Goal: Check status

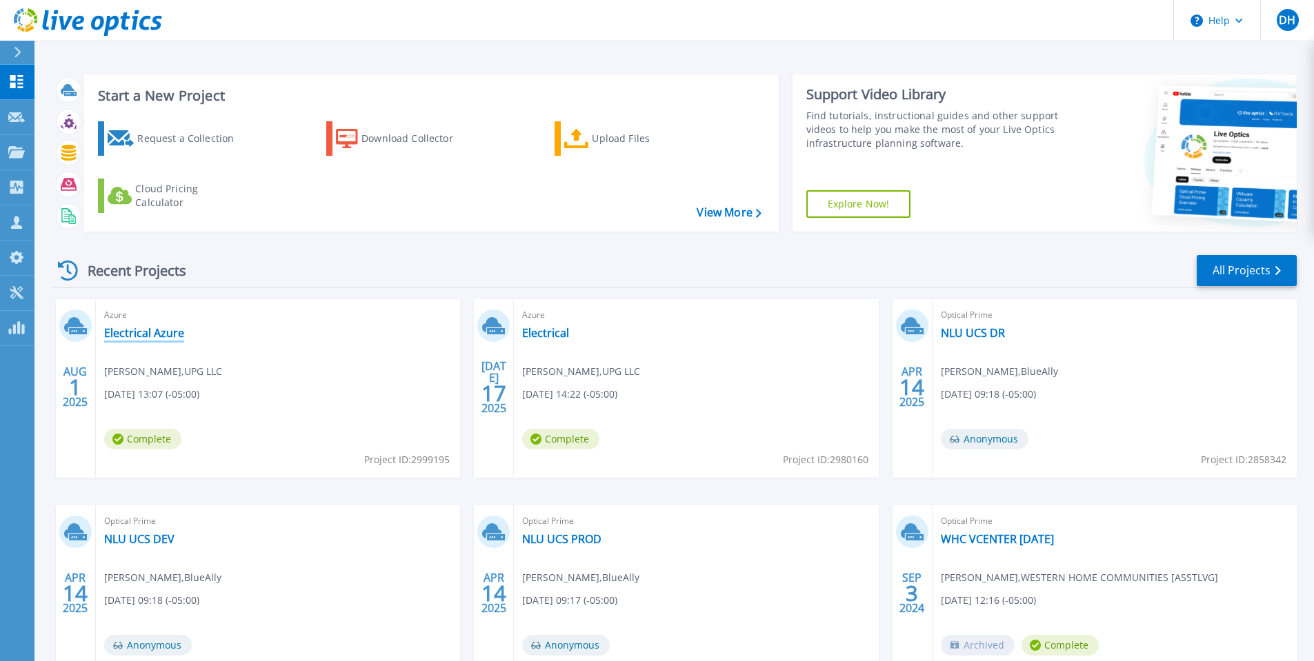
click at [173, 332] on link "Electrical Azure" at bounding box center [144, 333] width 80 height 14
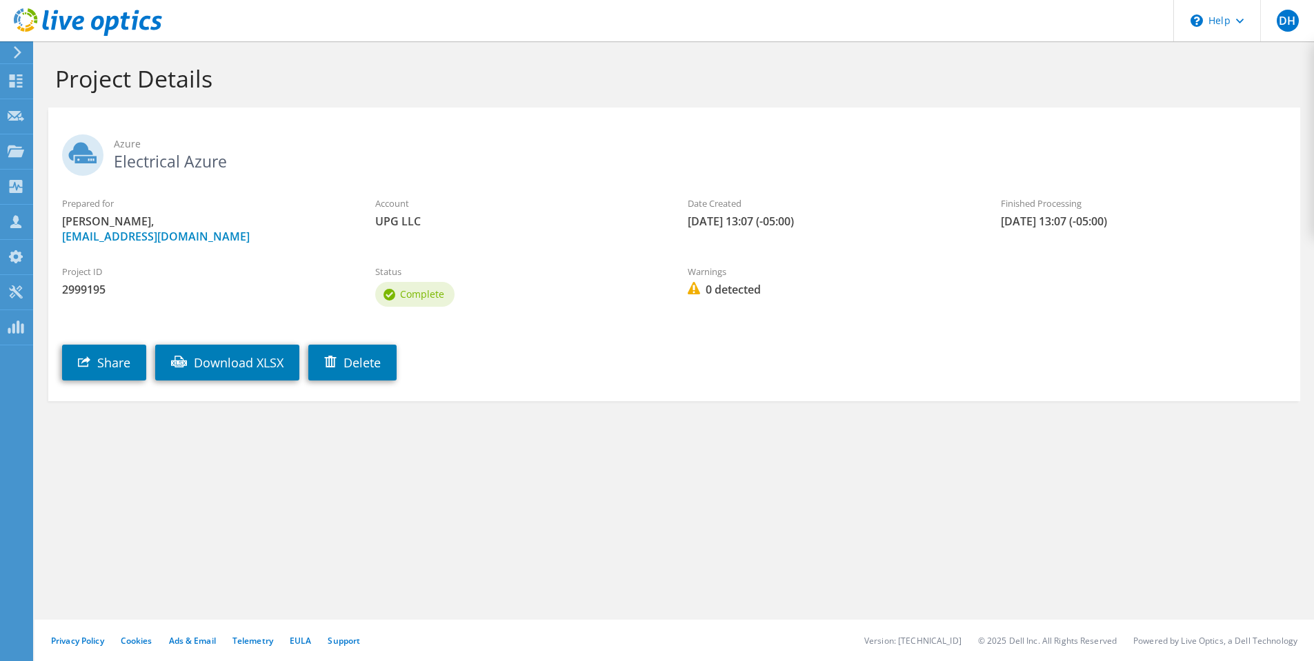
click at [221, 203] on label "Prepared for" at bounding box center [205, 204] width 286 height 14
click at [827, 512] on div "Project Details Azure Electrical Azure Prepared for [PERSON_NAME], [EMAIL_ADDRE…" at bounding box center [673, 351] width 1279 height 620
click at [517, 223] on span "UPG LLC" at bounding box center [518, 221] width 286 height 15
drag, startPoint x: 770, startPoint y: 291, endPoint x: 548, endPoint y: 280, distance: 221.7
click at [548, 280] on div "Project ID 2999195 Status Complete Warnings 0 detected" at bounding box center [674, 284] width 1252 height 66
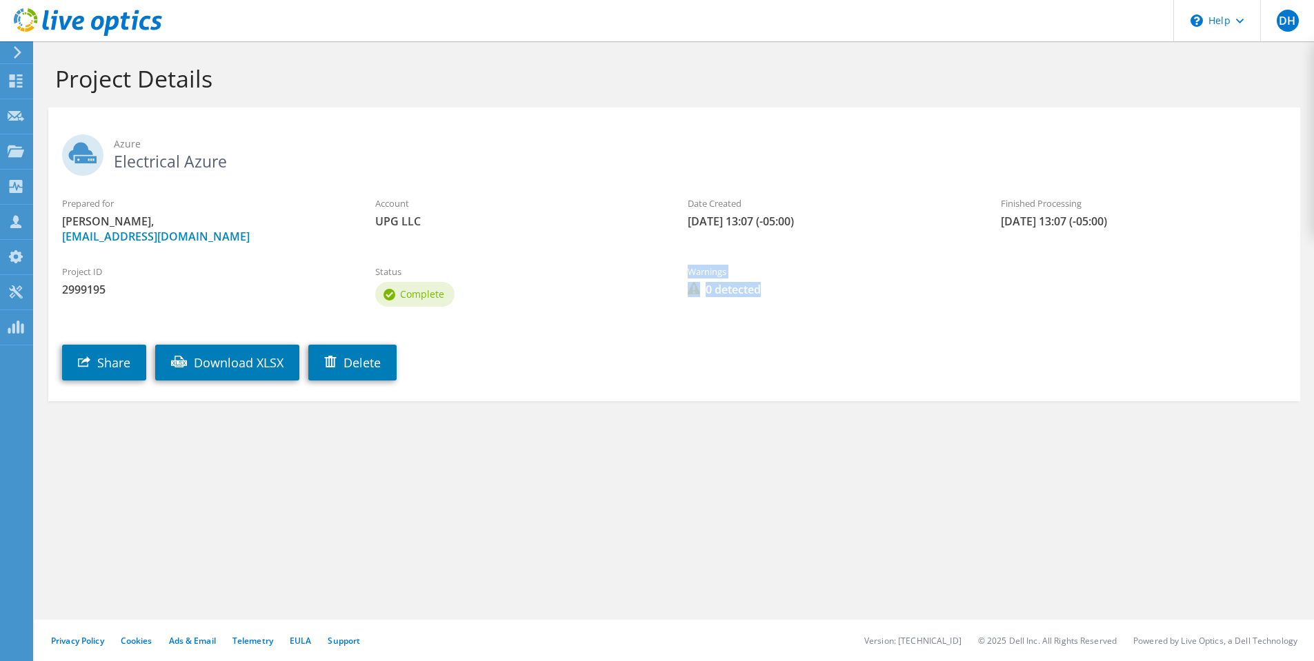
click at [548, 280] on div "Status Complete" at bounding box center [517, 287] width 313 height 59
click at [555, 236] on div "Prepared for [PERSON_NAME], [EMAIL_ADDRESS][DOMAIN_NAME] Account UPG LLC Date C…" at bounding box center [674, 220] width 1252 height 61
